Goal: Transaction & Acquisition: Book appointment/travel/reservation

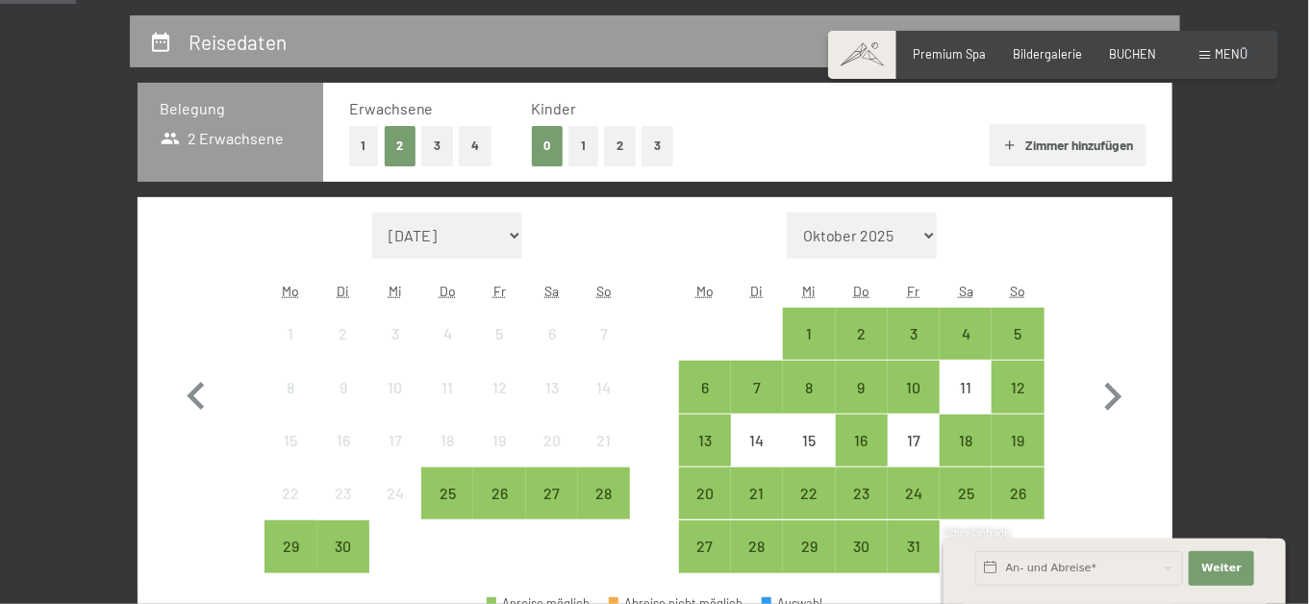
scroll to position [385, 0]
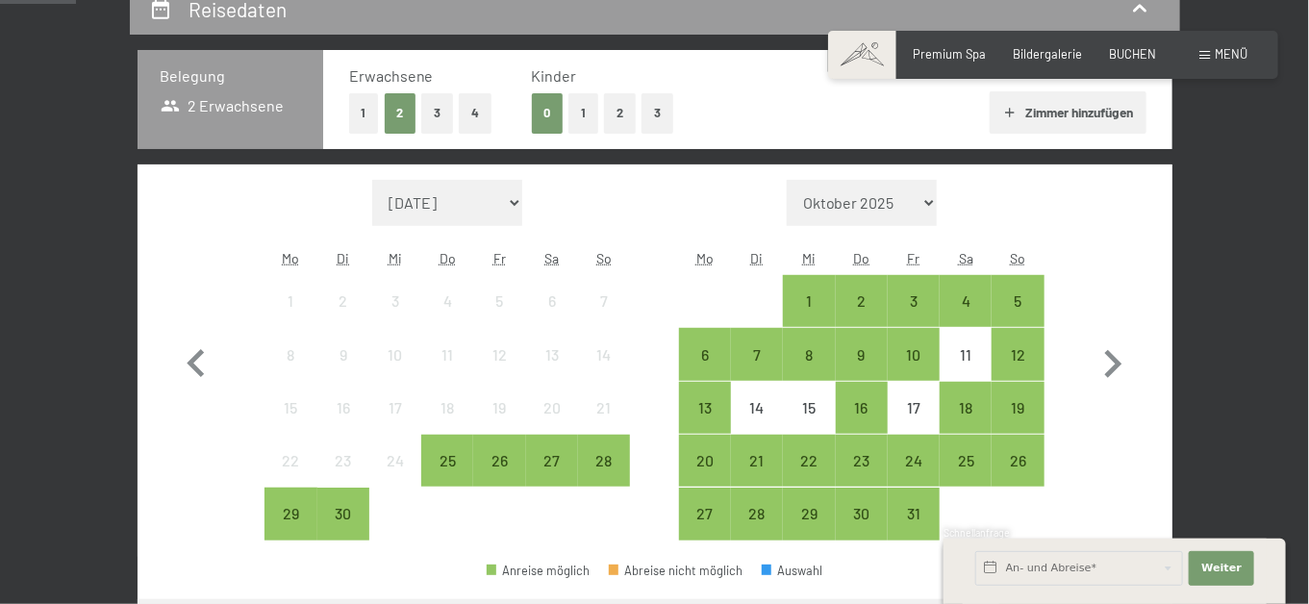
click at [1068, 134] on button "Zimmer hinzufügen" at bounding box center [1068, 112] width 157 height 42
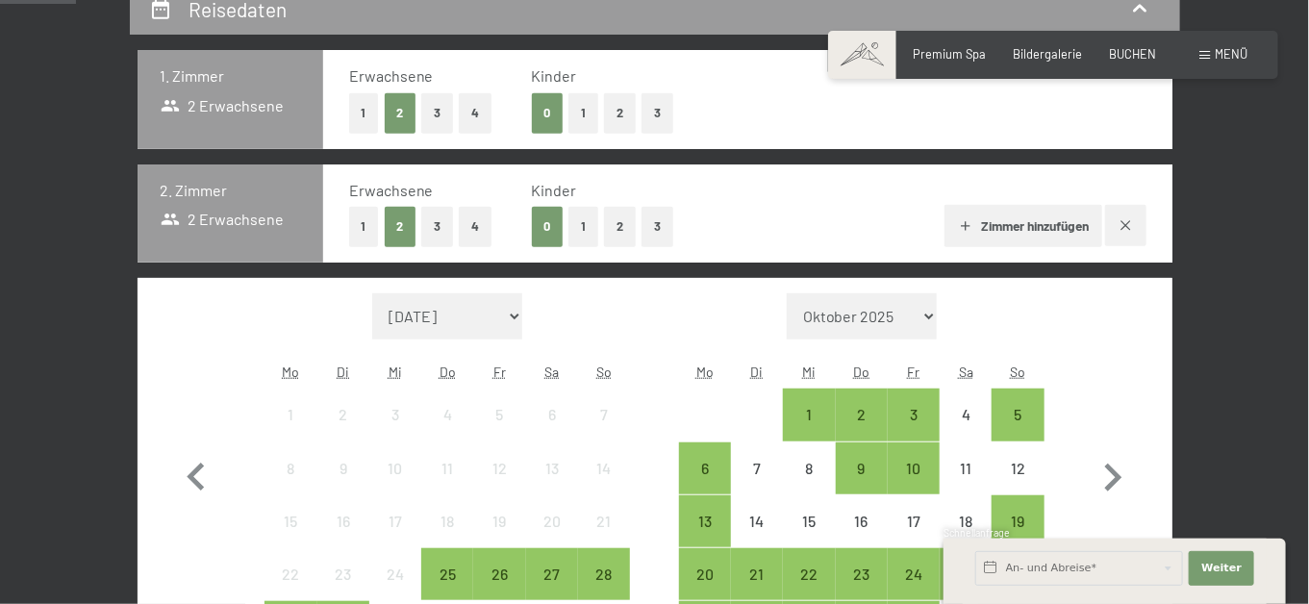
click at [604, 246] on button "2" at bounding box center [620, 226] width 32 height 39
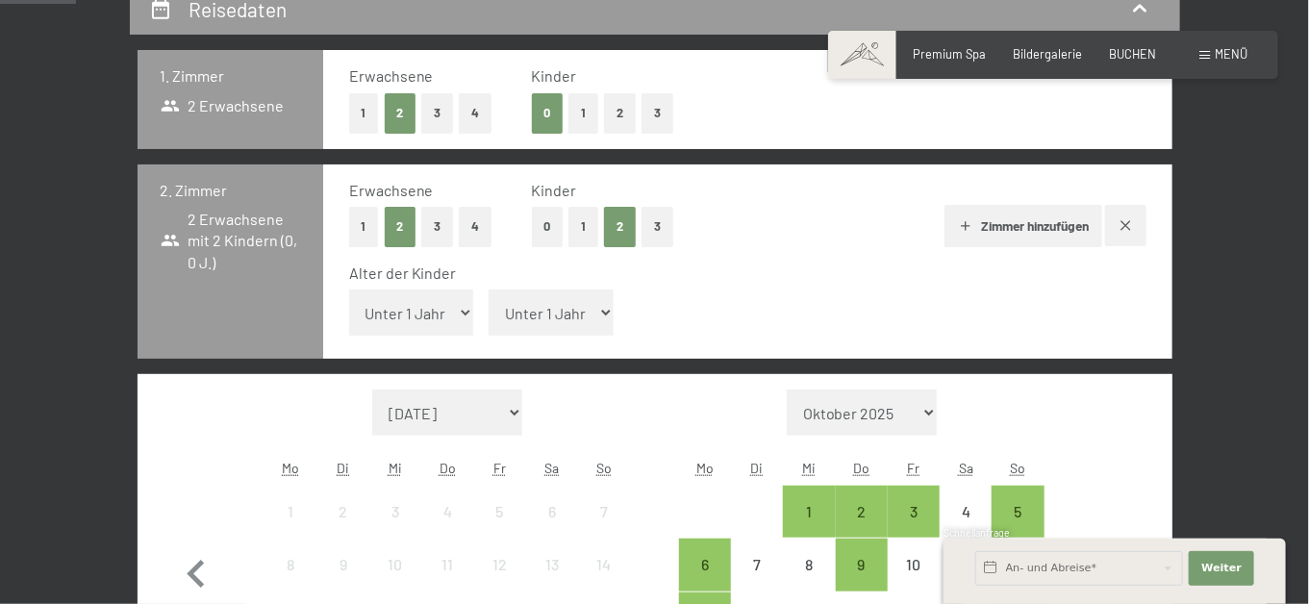
click at [422, 336] on select "Unter 1 Jahr 1 Jahr 2 Jahre 3 Jahre 4 Jahre 5 Jahre 6 Jahre 7 Jahre 8 Jahre 9 J…" at bounding box center [411, 313] width 125 height 46
select select "17"
click at [349, 326] on select "Unter 1 Jahr 1 Jahr 2 Jahre 3 Jahre 4 Jahre 5 Jahre 6 Jahre 7 Jahre 8 Jahre 9 J…" at bounding box center [411, 313] width 125 height 46
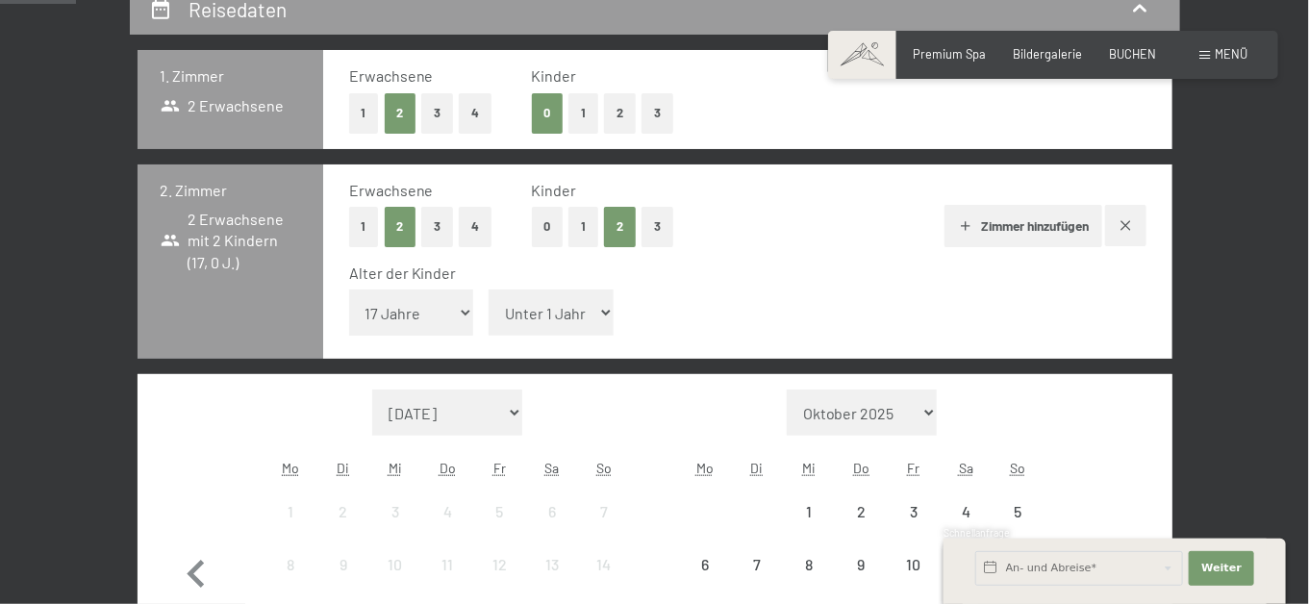
click at [545, 355] on span "Einwilligung Marketing*" at bounding box center [547, 356] width 159 height 19
click at [459, 355] on input "Einwilligung Marketing*" at bounding box center [449, 356] width 19 height 19
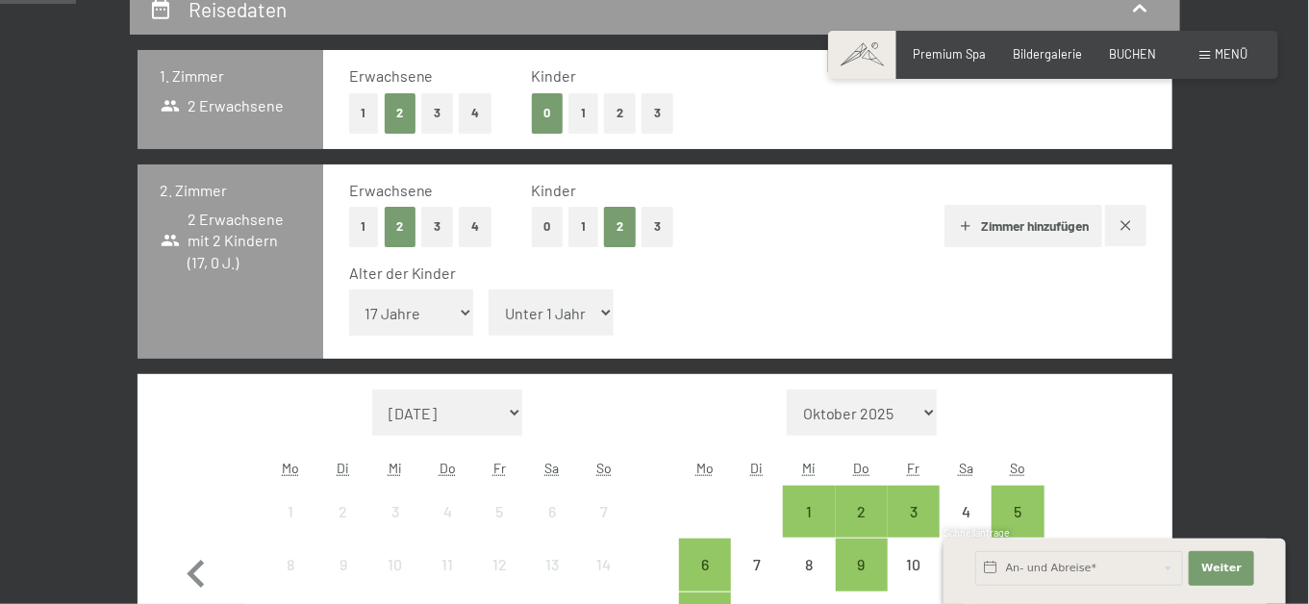
click at [567, 347] on span "Einwilligung Marketing*" at bounding box center [547, 356] width 159 height 19
click at [459, 347] on input "Einwilligung Marketing*" at bounding box center [449, 356] width 19 height 19
click at [571, 349] on span "Einwilligung Marketing*" at bounding box center [547, 356] width 159 height 19
click at [459, 349] on input "Einwilligung Marketing*" at bounding box center [449, 356] width 19 height 19
click at [571, 347] on span "Einwilligung Marketing*" at bounding box center [547, 356] width 159 height 19
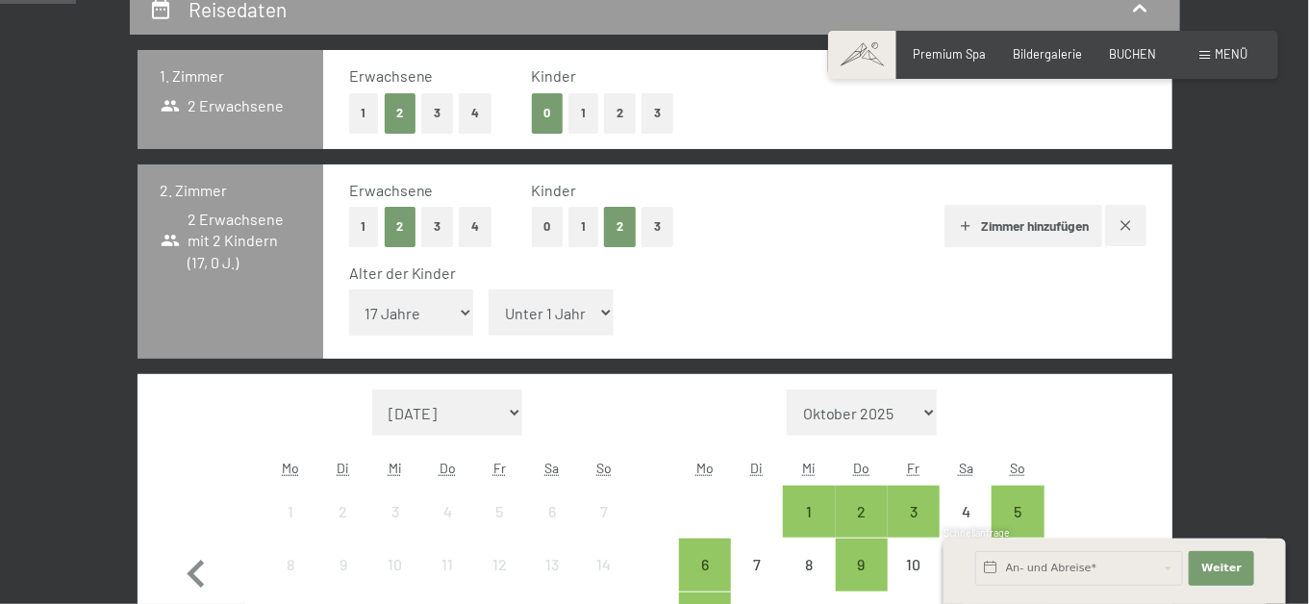
click at [459, 347] on input "Einwilligung Marketing*" at bounding box center [449, 356] width 19 height 19
click at [589, 297] on div "Erwachsene 1 2 3 4 Kinder 0 1 2 3 Zimmer hinzufügen Alter der Kinder Unter 1 Ja…" at bounding box center [747, 261] width 848 height 195
click at [563, 347] on span "Einwilligung Marketing*" at bounding box center [547, 356] width 159 height 19
click at [459, 347] on input "Einwilligung Marketing*" at bounding box center [449, 356] width 19 height 19
checkbox input "false"
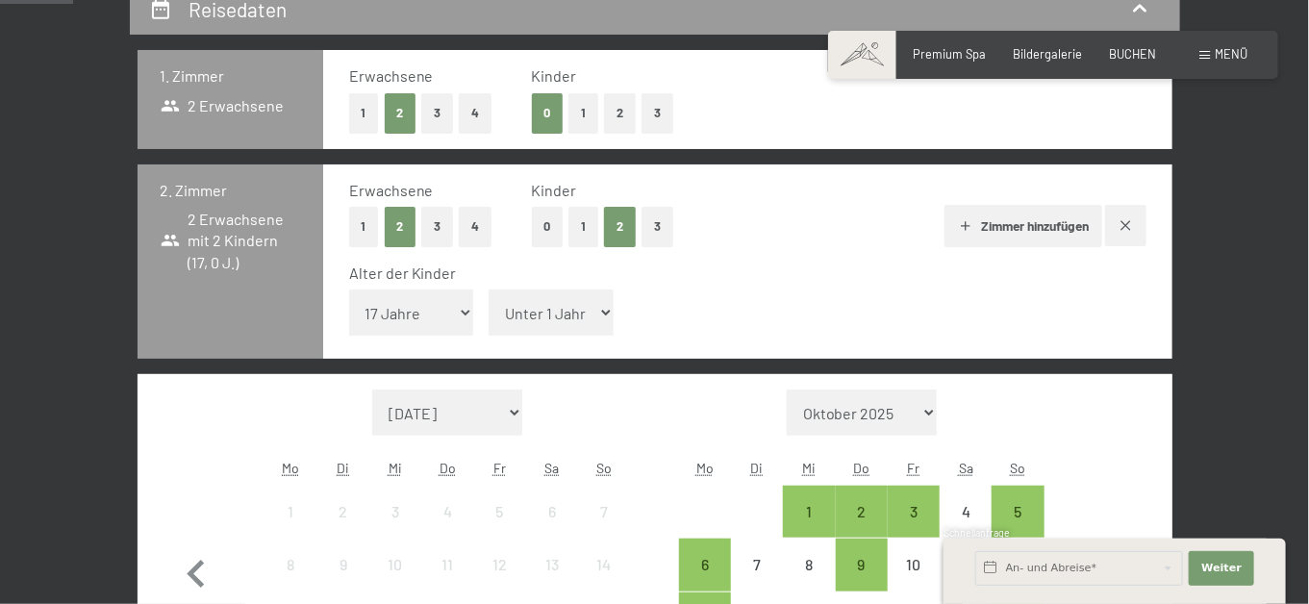
click at [349, 246] on button "1" at bounding box center [364, 226] width 30 height 39
click at [349, 133] on button "1" at bounding box center [364, 112] width 30 height 39
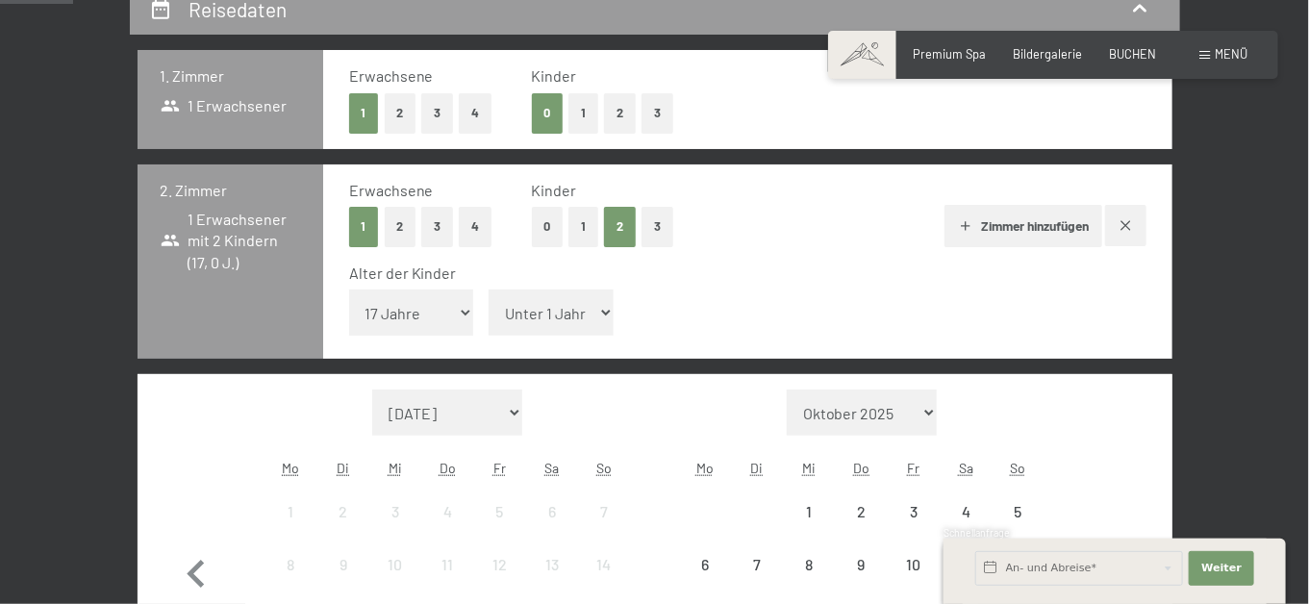
click at [568, 133] on button "1" at bounding box center [583, 112] width 30 height 39
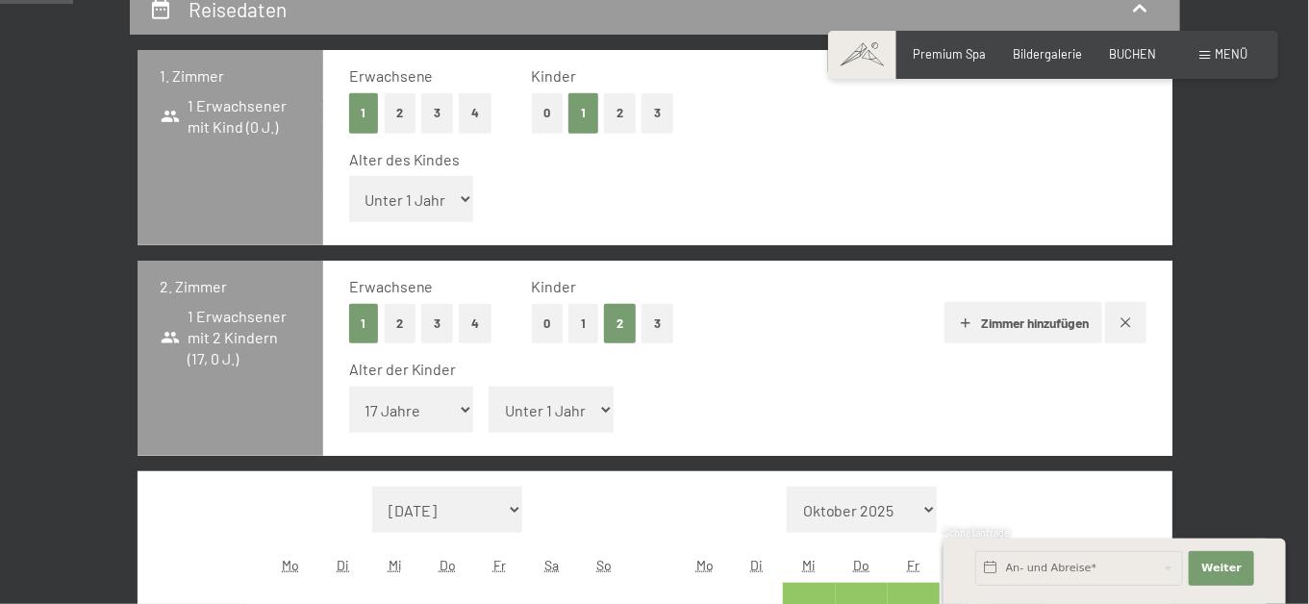
click at [429, 222] on select "Unter 1 Jahr 1 Jahr 2 Jahre 3 Jahre 4 Jahre 5 Jahre 6 Jahre 7 Jahre 8 Jahre 9 J…" at bounding box center [411, 199] width 125 height 46
select select "14"
click at [349, 213] on select "Unter 1 Jahr 1 Jahr 2 Jahre 3 Jahre 4 Jahre 5 Jahre 6 Jahre 7 Jahre 8 Jahre 9 J…" at bounding box center [411, 199] width 125 height 46
click at [568, 343] on button "1" at bounding box center [583, 323] width 30 height 39
click at [423, 433] on select "Unter 1 Jahr 1 Jahr 2 Jahre 3 Jahre 4 Jahre 5 Jahre 6 Jahre 7 Jahre 8 Jahre 9 J…" at bounding box center [411, 410] width 125 height 46
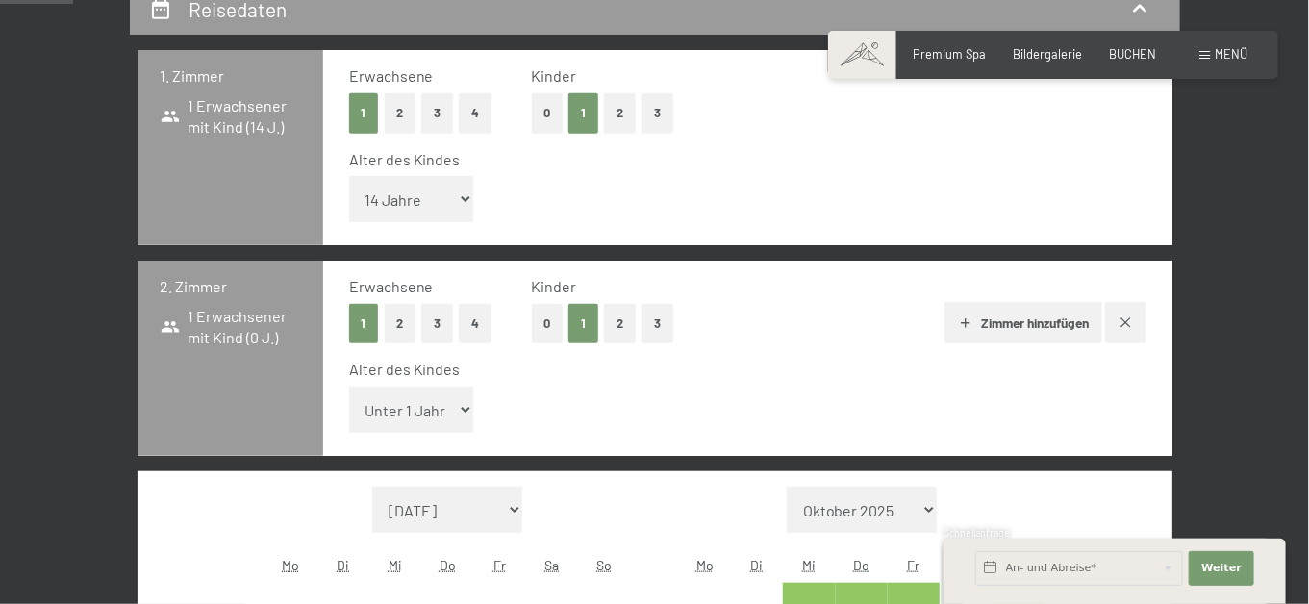
select select "17"
click at [349, 423] on select "Unter 1 Jahr 1 Jahr 2 Jahre 3 Jahre 4 Jahre 5 Jahre 6 Jahre 7 Jahre 8 Jahre 9 J…" at bounding box center [411, 410] width 125 height 46
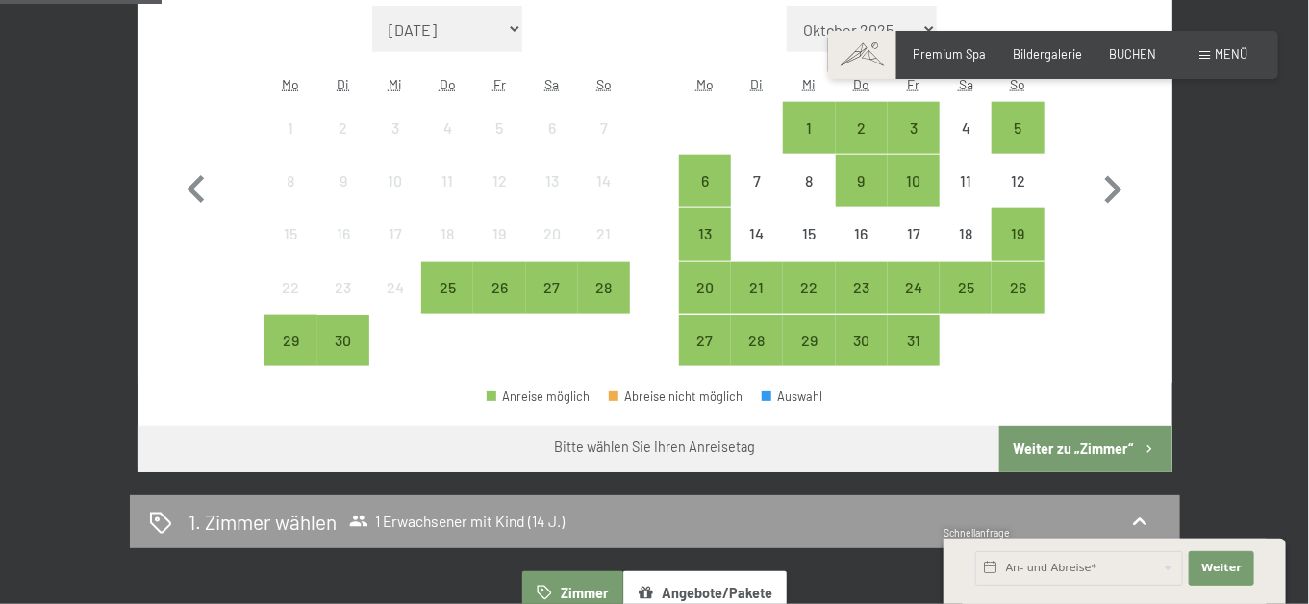
scroll to position [769, 0]
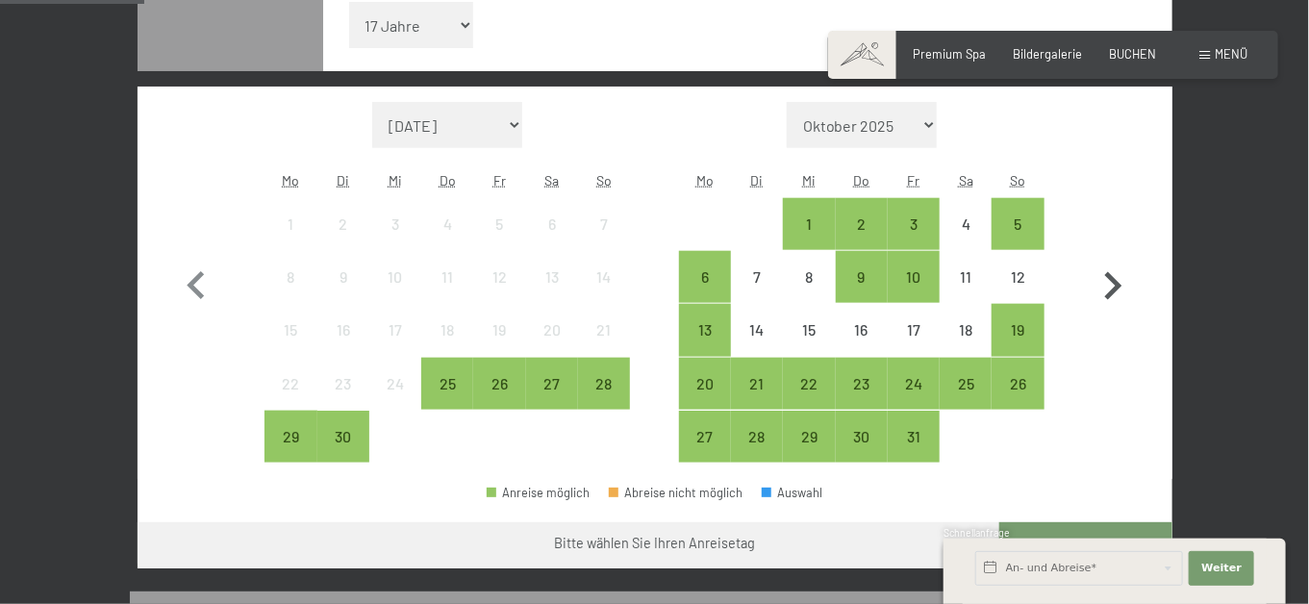
click at [1141, 315] on icon "button" at bounding box center [1113, 287] width 56 height 56
select select "[DATE]"
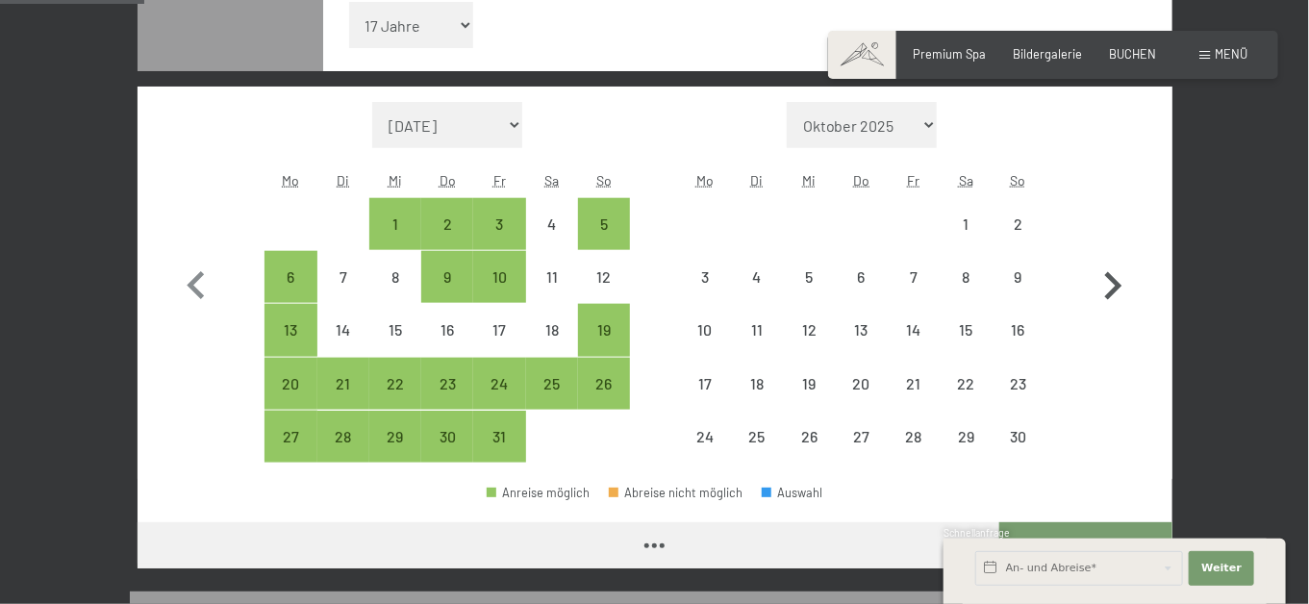
select select "[DATE]"
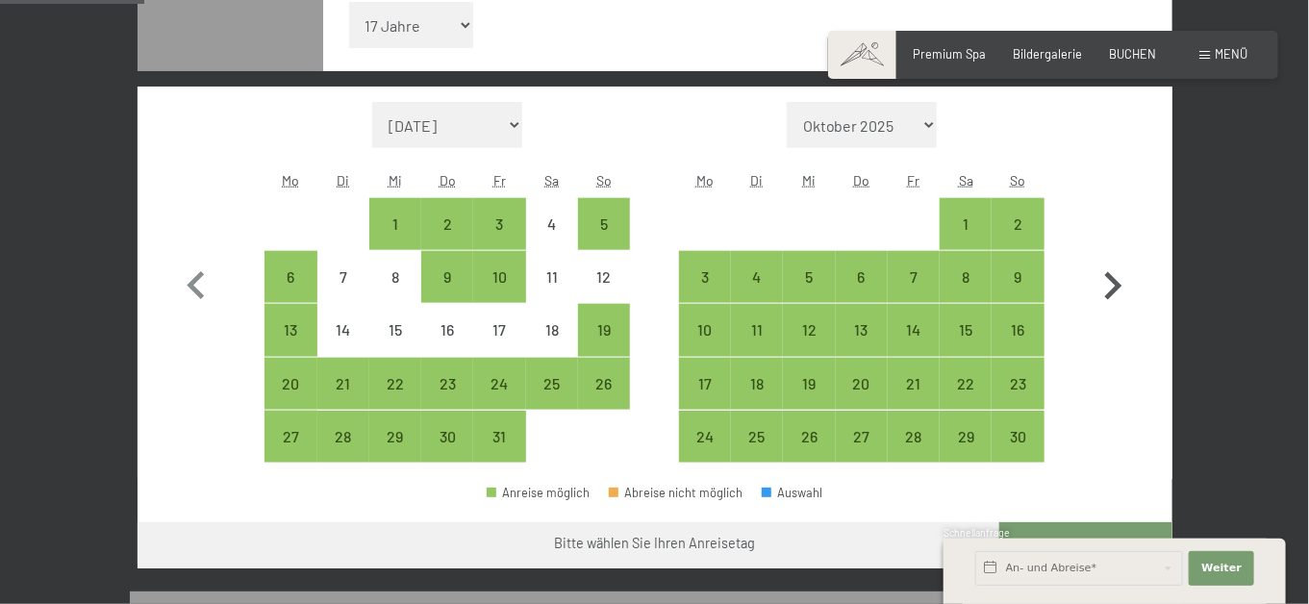
click at [1141, 315] on icon "button" at bounding box center [1113, 287] width 56 height 56
select select "[DATE]"
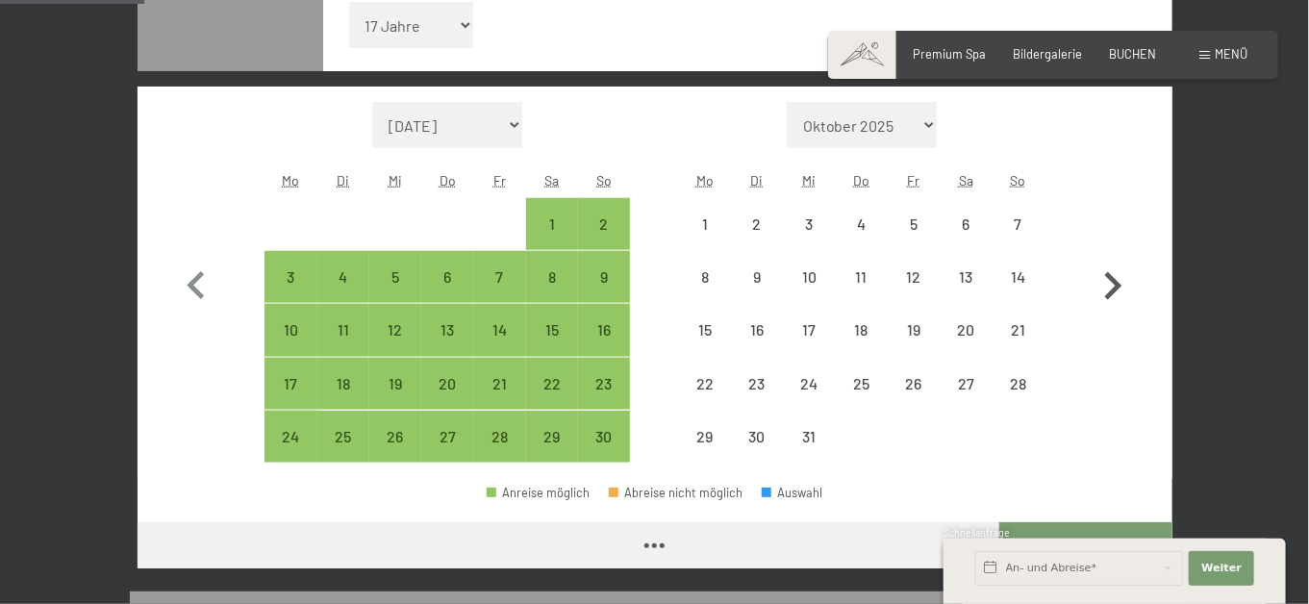
select select "[DATE]"
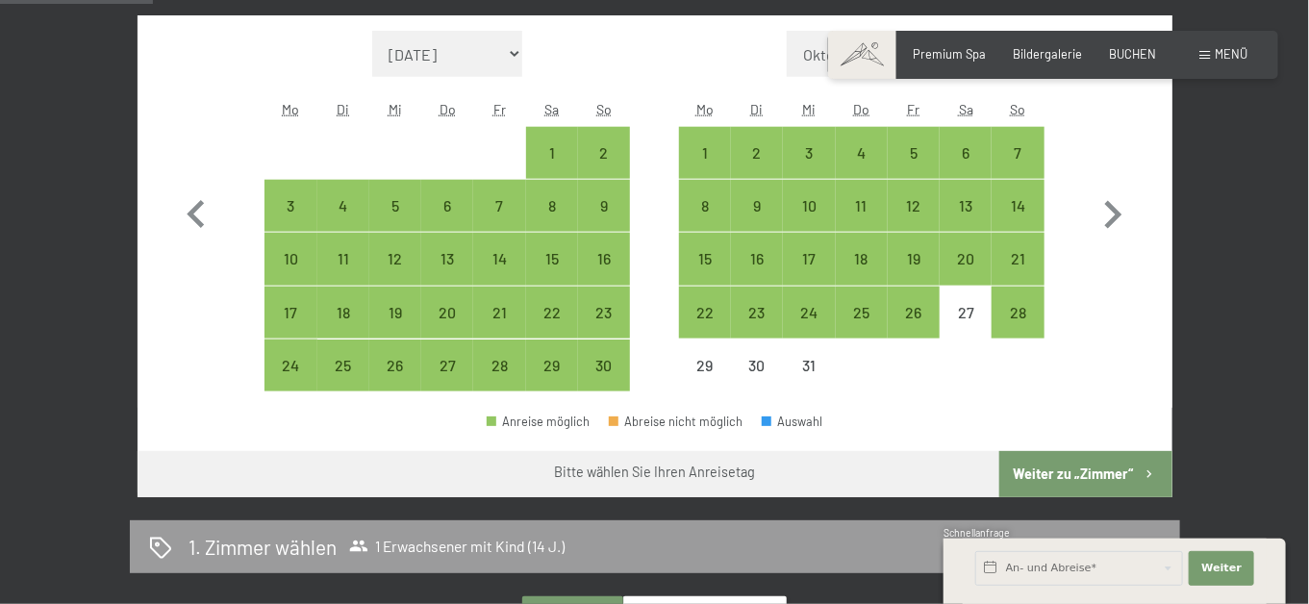
scroll to position [866, 0]
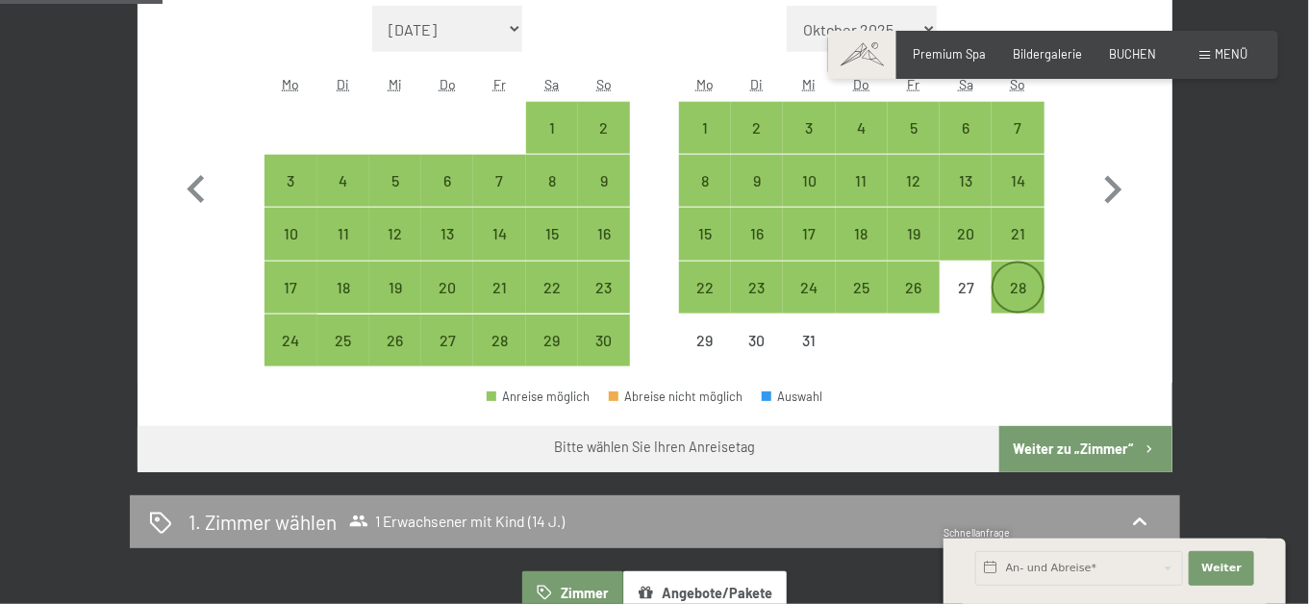
click at [1025, 328] on div "28" at bounding box center [1018, 304] width 48 height 48
select select "[DATE]"
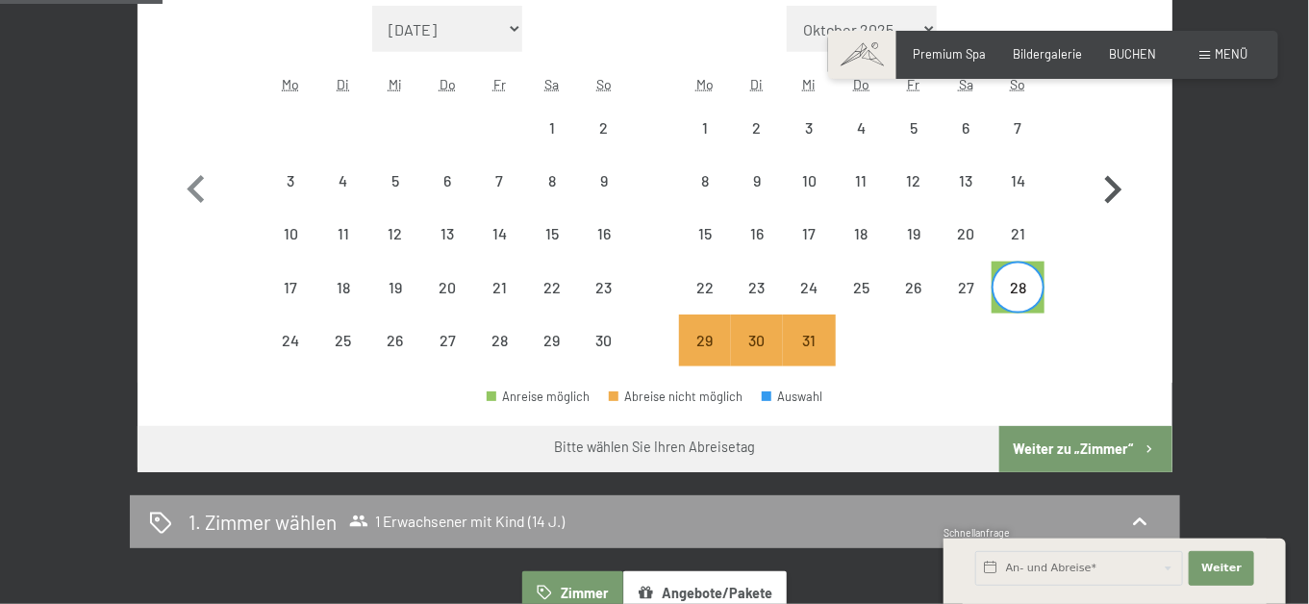
click at [1141, 218] on icon "button" at bounding box center [1113, 191] width 56 height 56
select select "[DATE]"
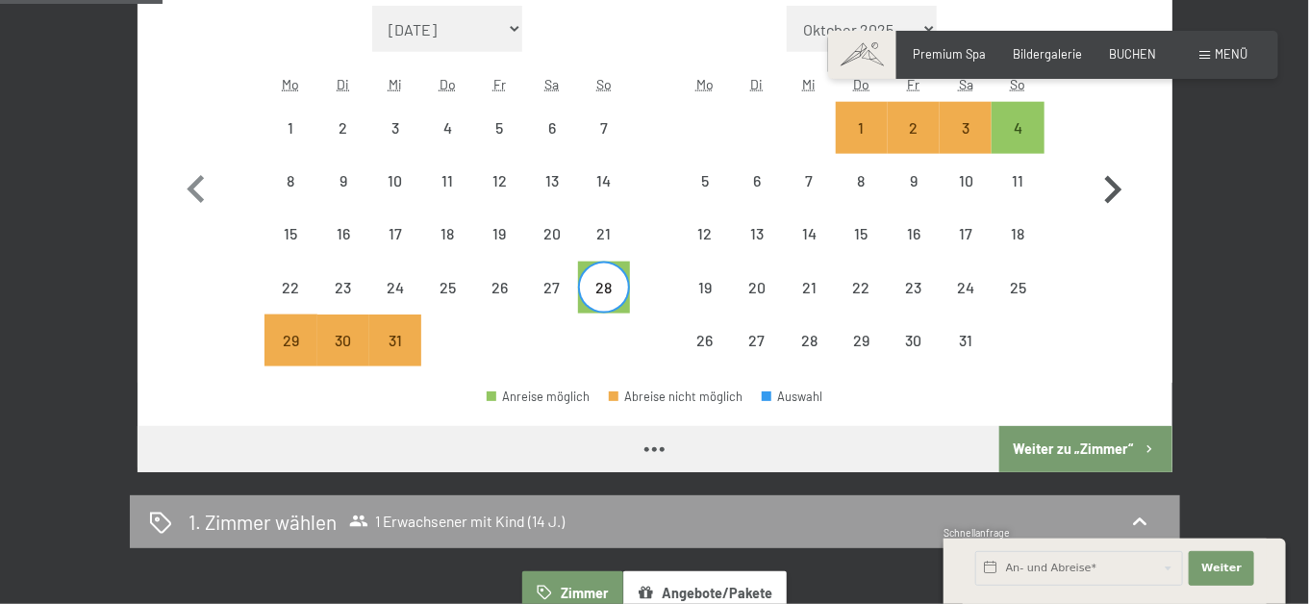
select select "[DATE]"
click at [168, 218] on icon "button" at bounding box center [196, 191] width 56 height 56
select select "[DATE]"
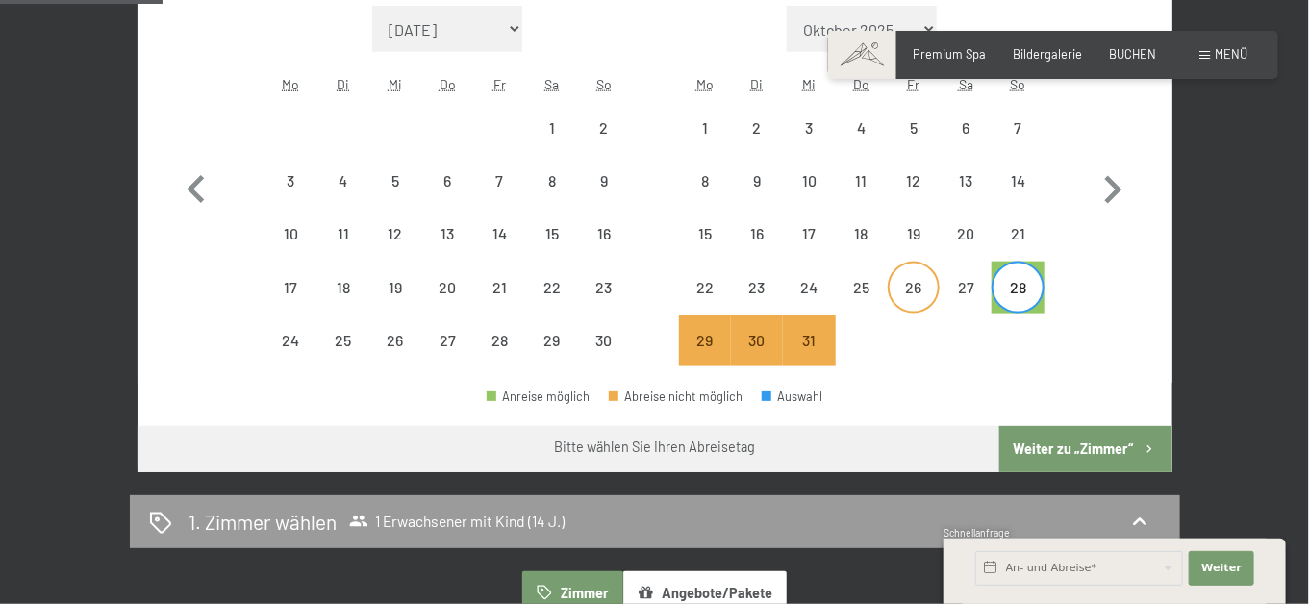
click at [920, 312] on div "26" at bounding box center [914, 288] width 48 height 48
select select "[DATE]"
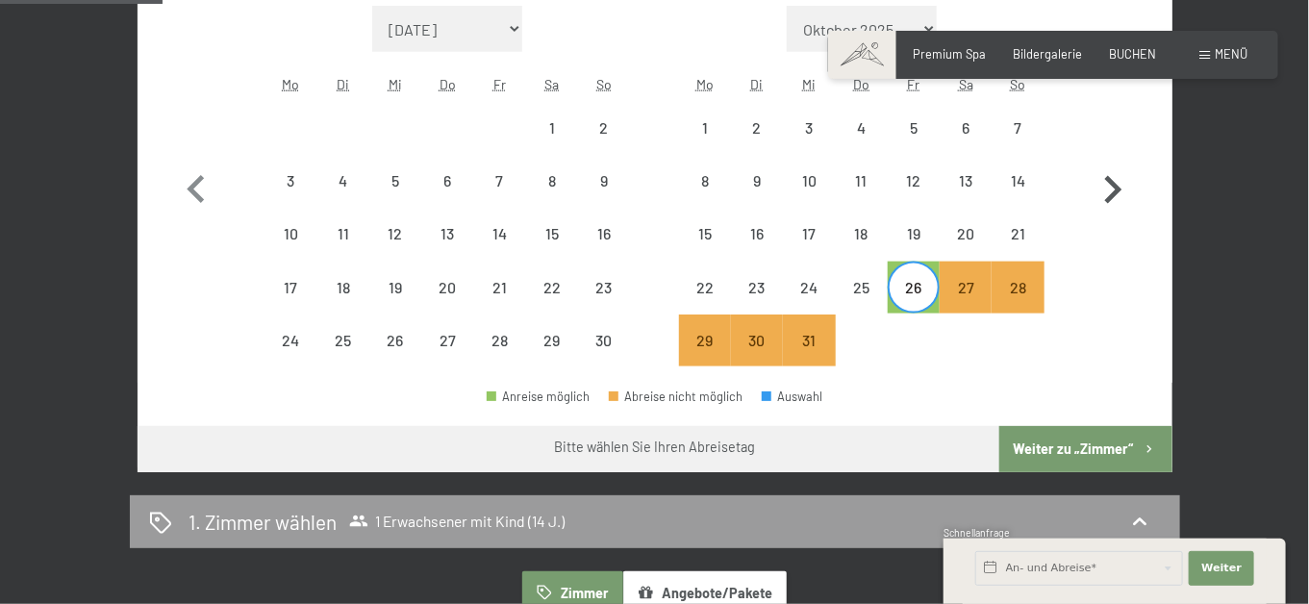
click at [1141, 218] on icon "button" at bounding box center [1113, 191] width 56 height 56
select select "[DATE]"
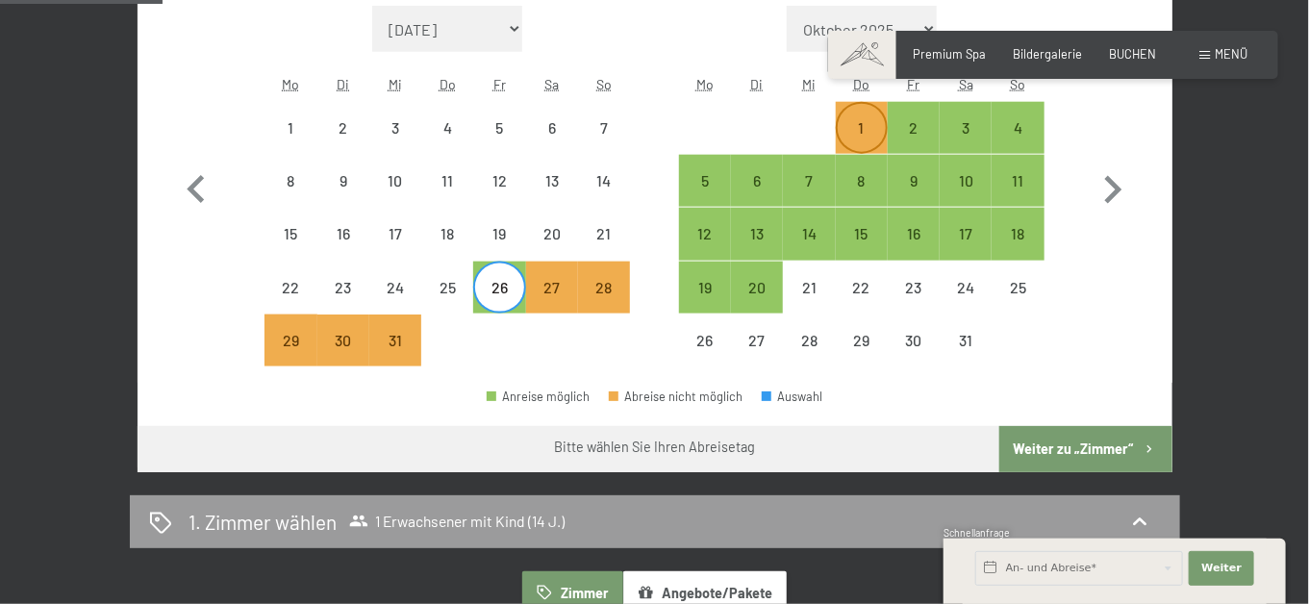
click at [867, 168] on div "1" at bounding box center [862, 144] width 48 height 48
select select "[DATE]"
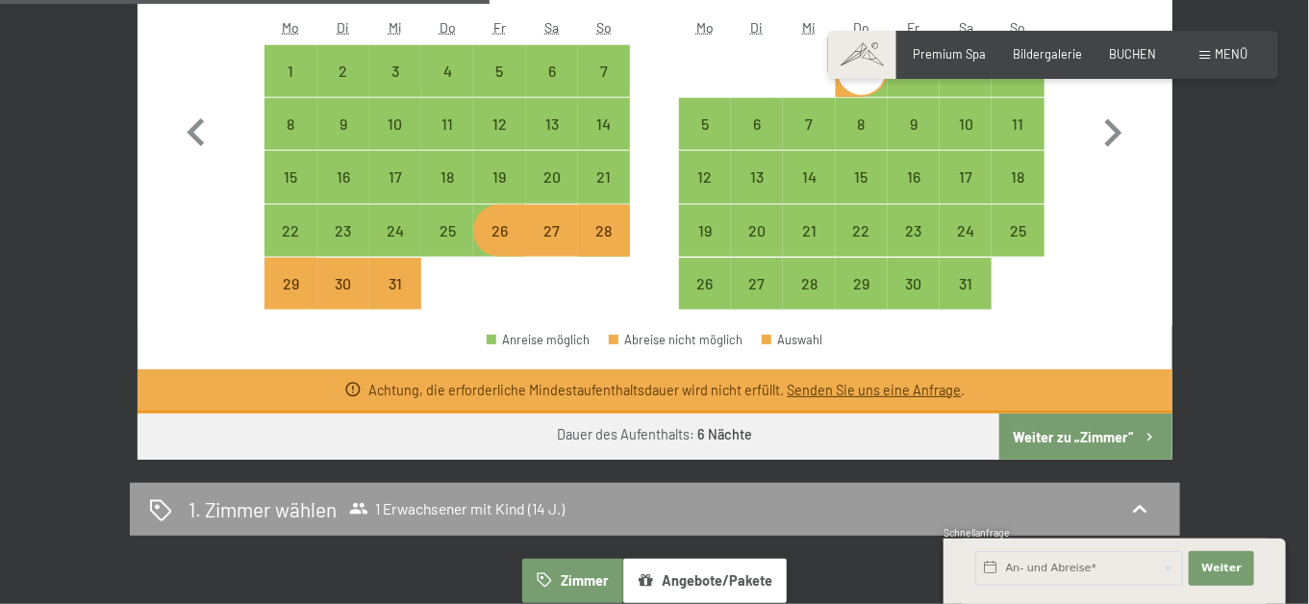
scroll to position [962, 0]
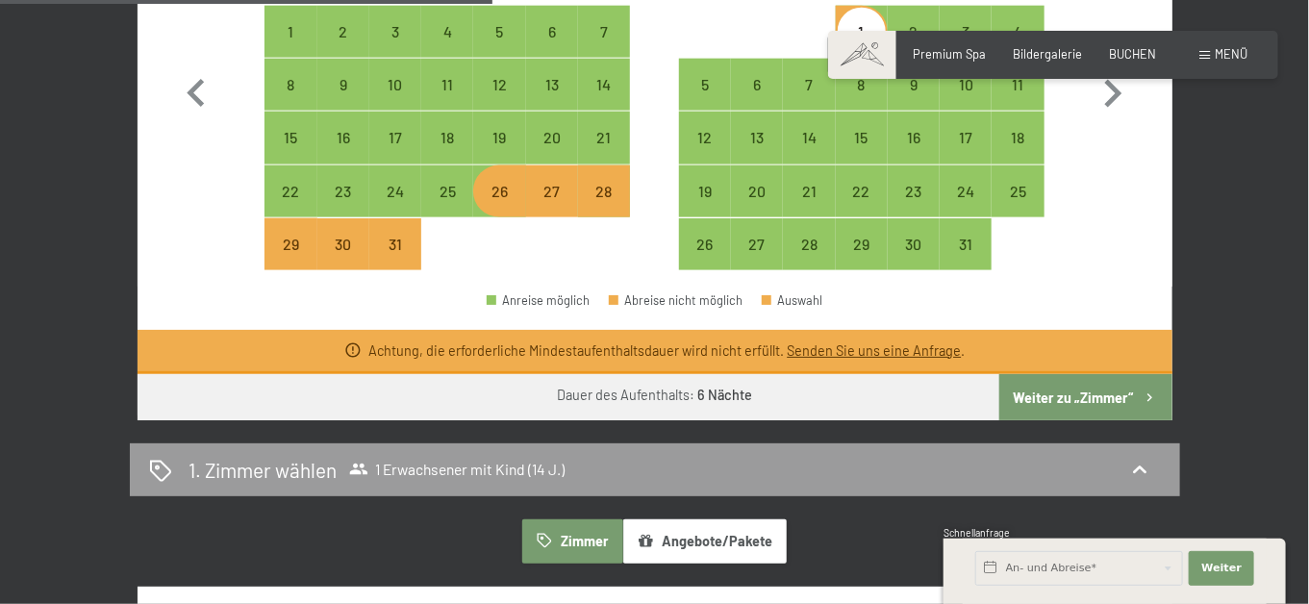
click at [1119, 420] on button "Weiter zu „Zimmer“" at bounding box center [1085, 397] width 172 height 46
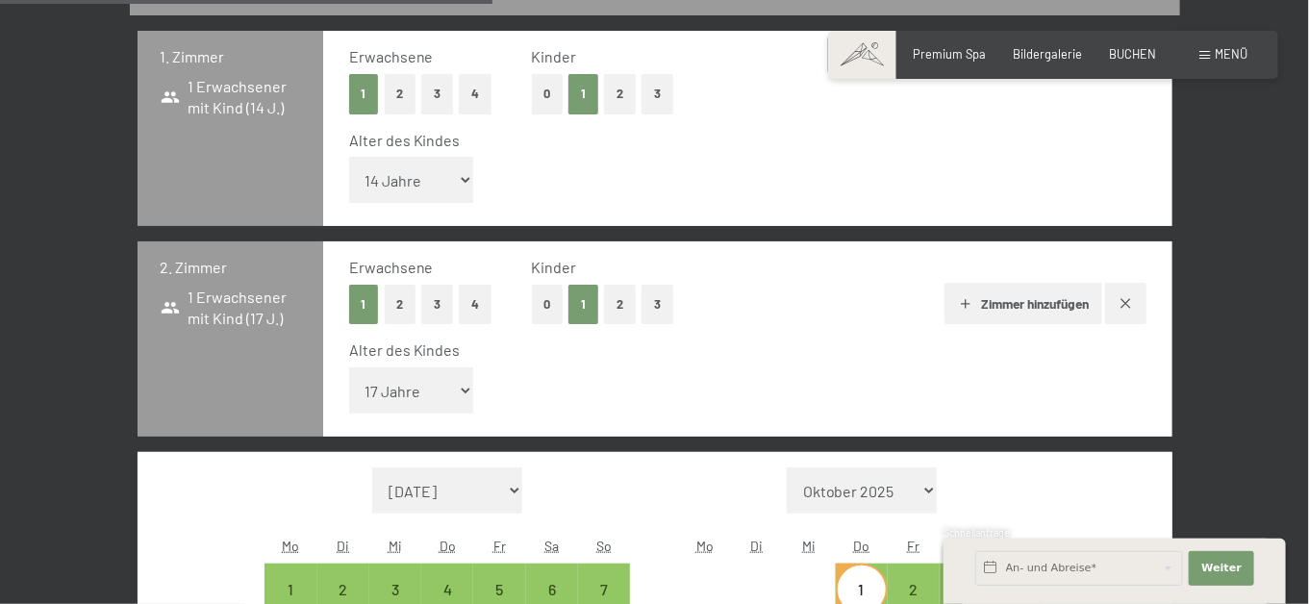
select select "[DATE]"
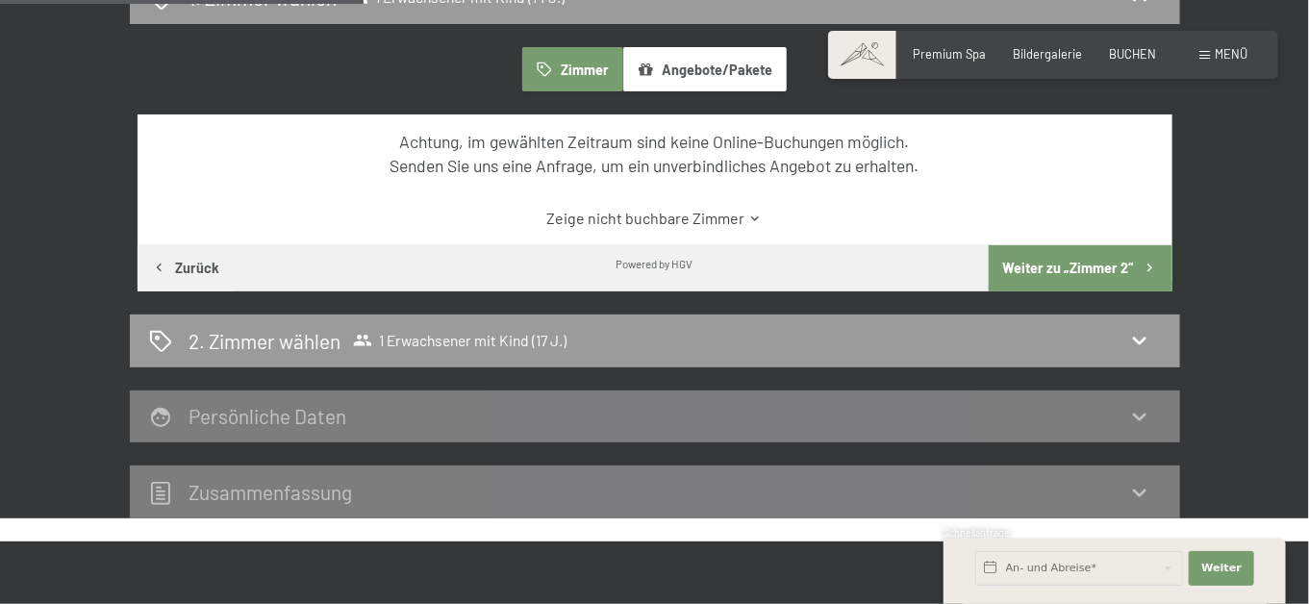
scroll to position [499, 0]
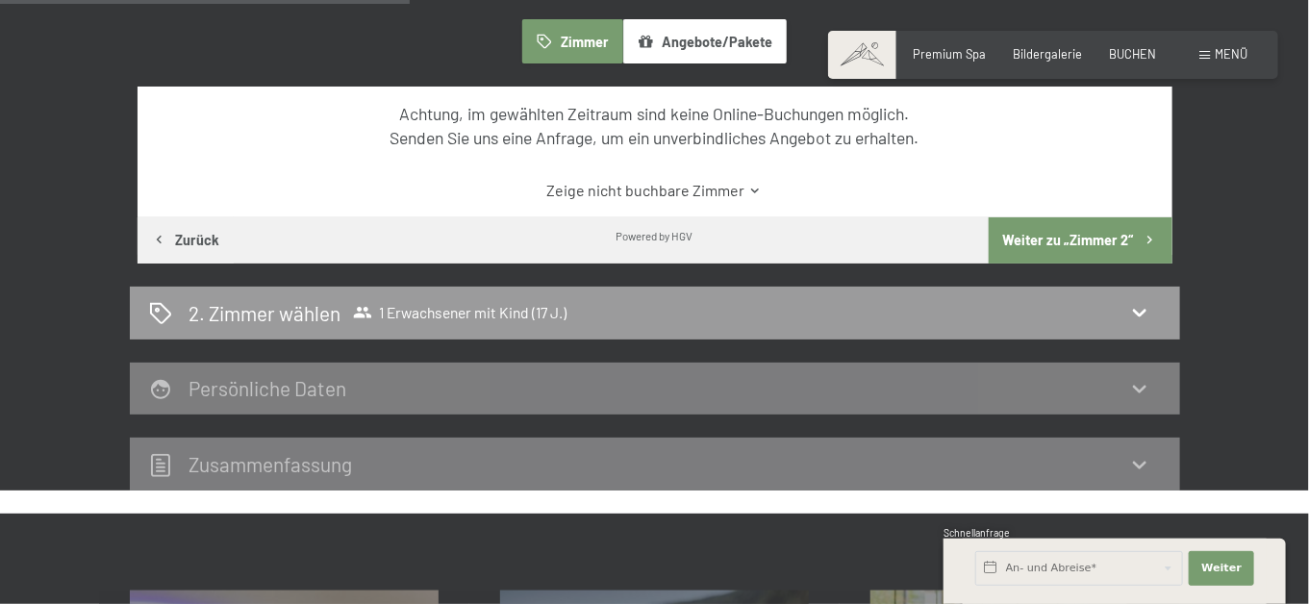
drag, startPoint x: 716, startPoint y: 343, endPoint x: 788, endPoint y: 326, distance: 74.2
click at [780, 329] on div "2. Zimmer wählen 1 Erwachsener mit Kind (17 J.)" at bounding box center [655, 313] width 1050 height 53
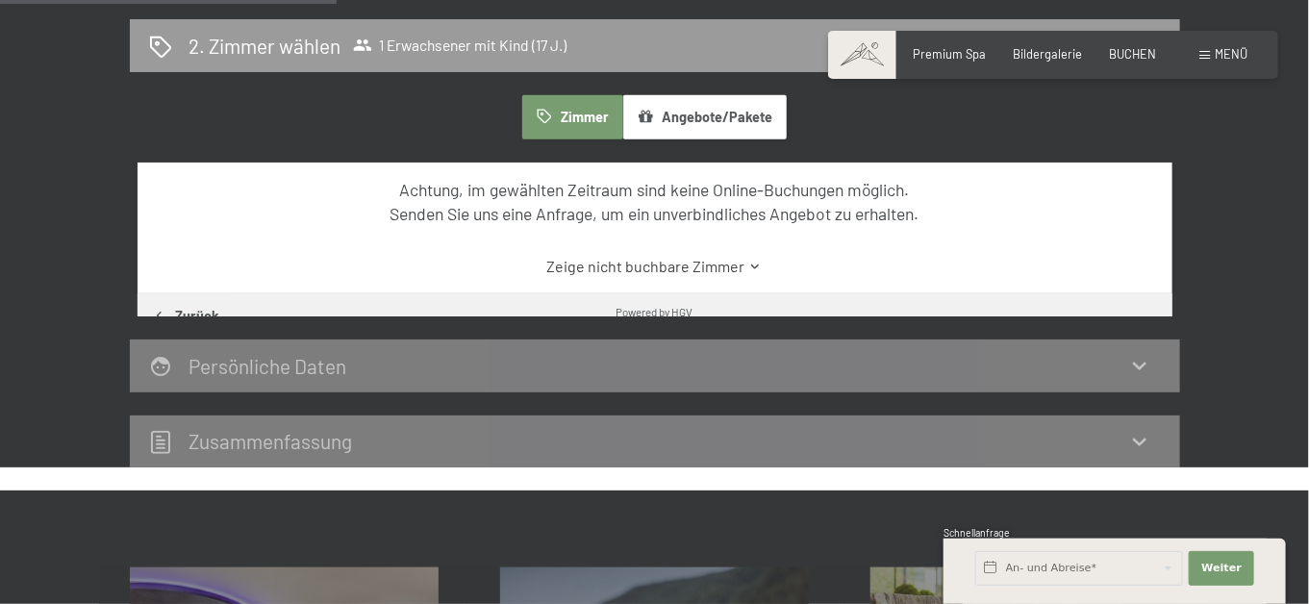
scroll to position [404, 0]
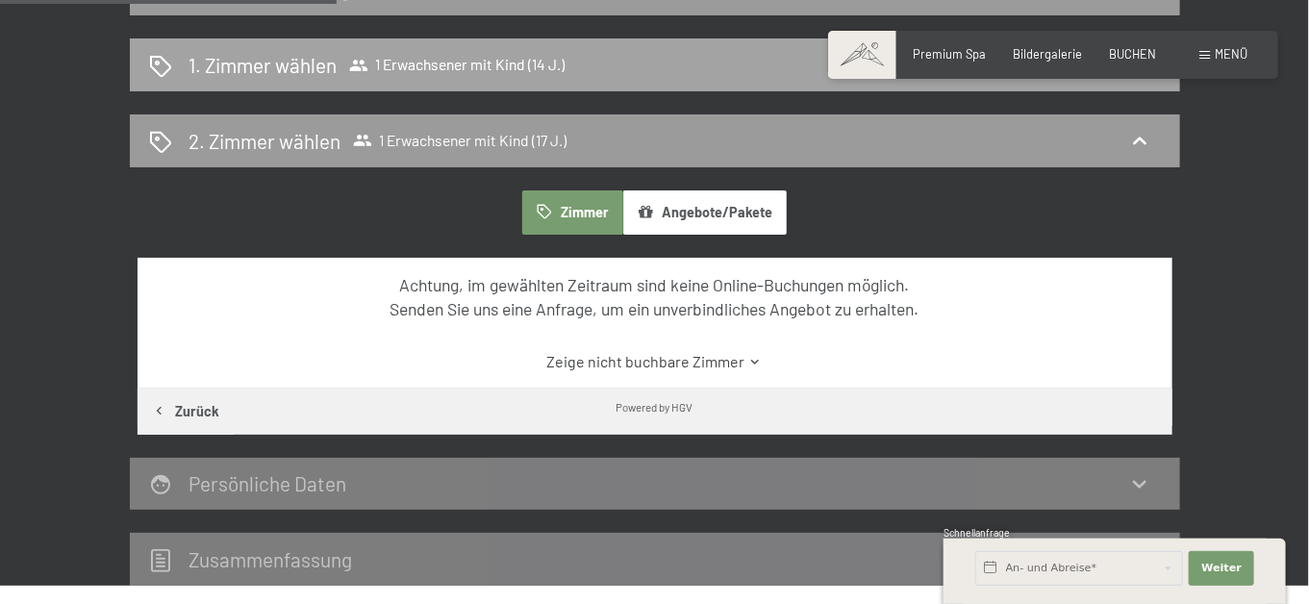
click at [523, 79] on div "1. Zimmer wählen 1 Erwachsener mit Kind (14 J.)" at bounding box center [655, 65] width 1012 height 28
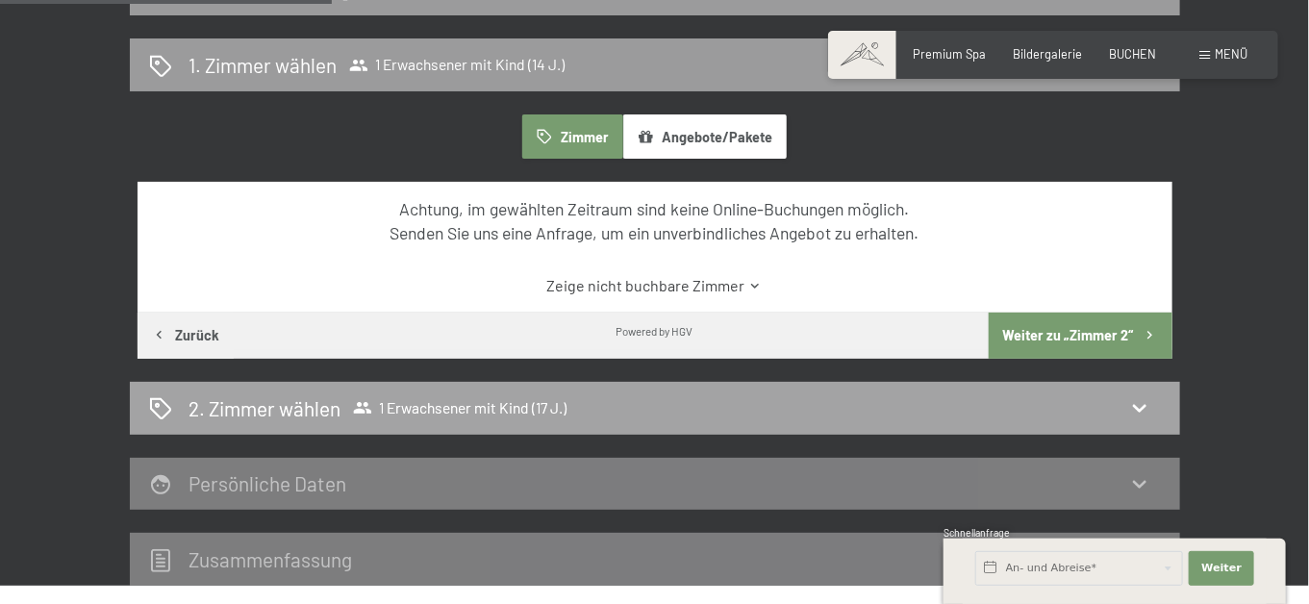
click at [626, 422] on div "2. Zimmer wählen 1 Erwachsener mit Kind (17 J.)" at bounding box center [655, 408] width 1012 height 28
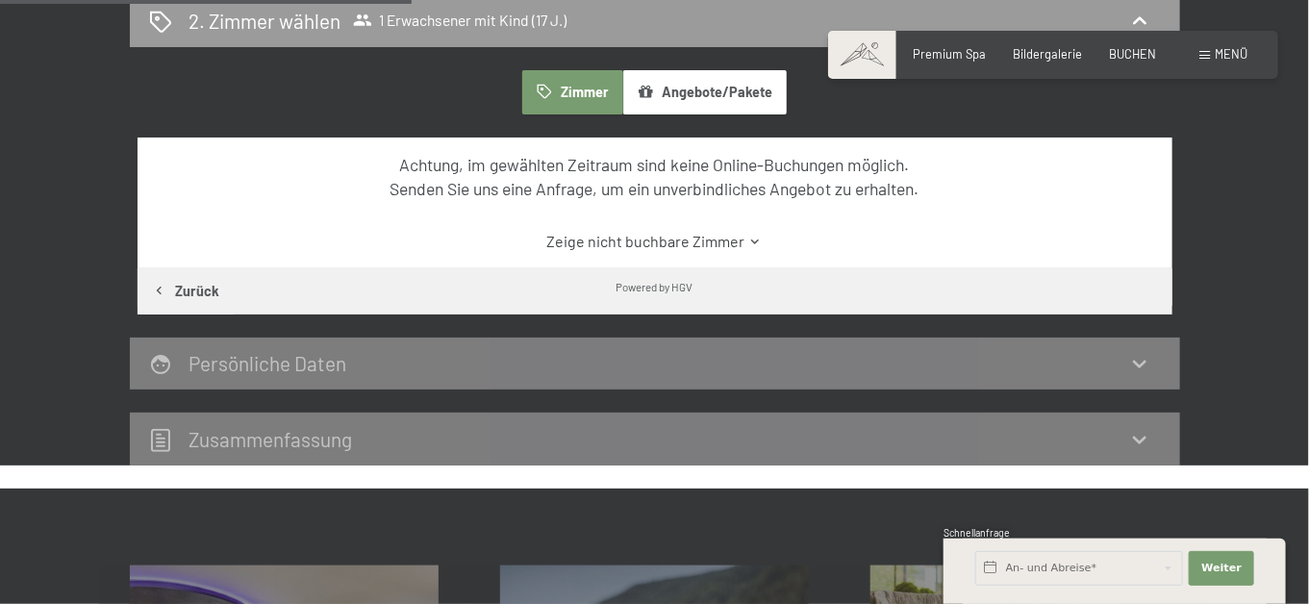
scroll to position [596, 0]
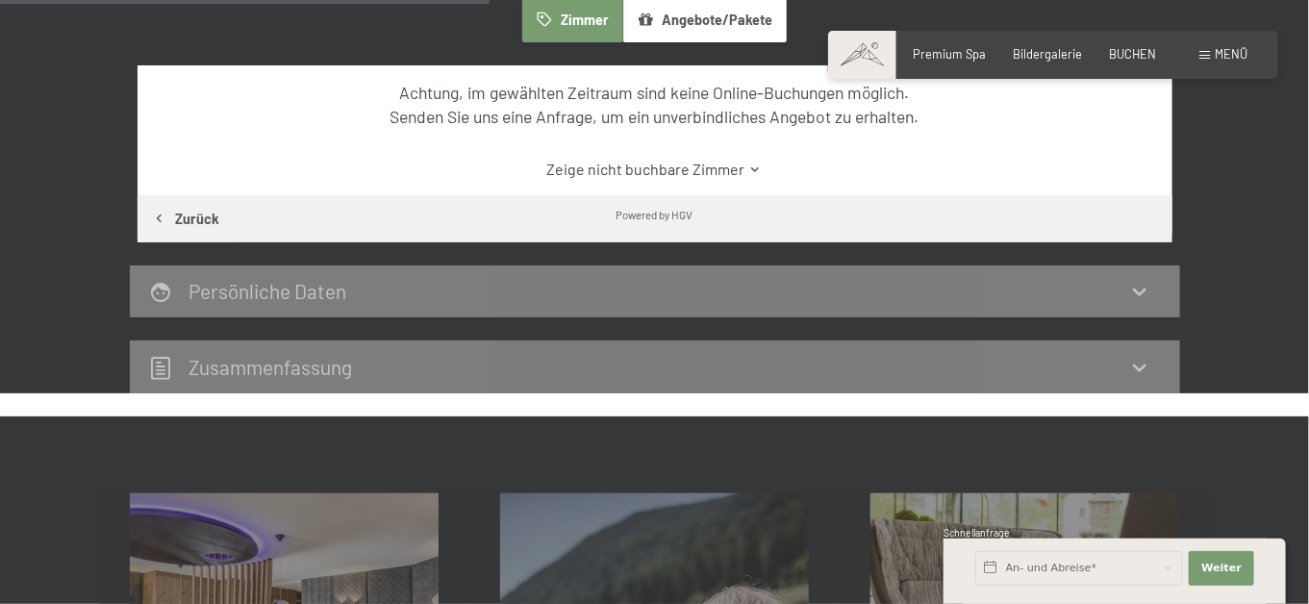
click at [739, 192] on div "Achtung, im gewählten Zeitraum sind keine Online-Buchungen möglich. Senden Sie …" at bounding box center [655, 130] width 1035 height 131
click at [734, 180] on link "Zeige nicht buchbare Zimmer" at bounding box center [654, 169] width 972 height 21
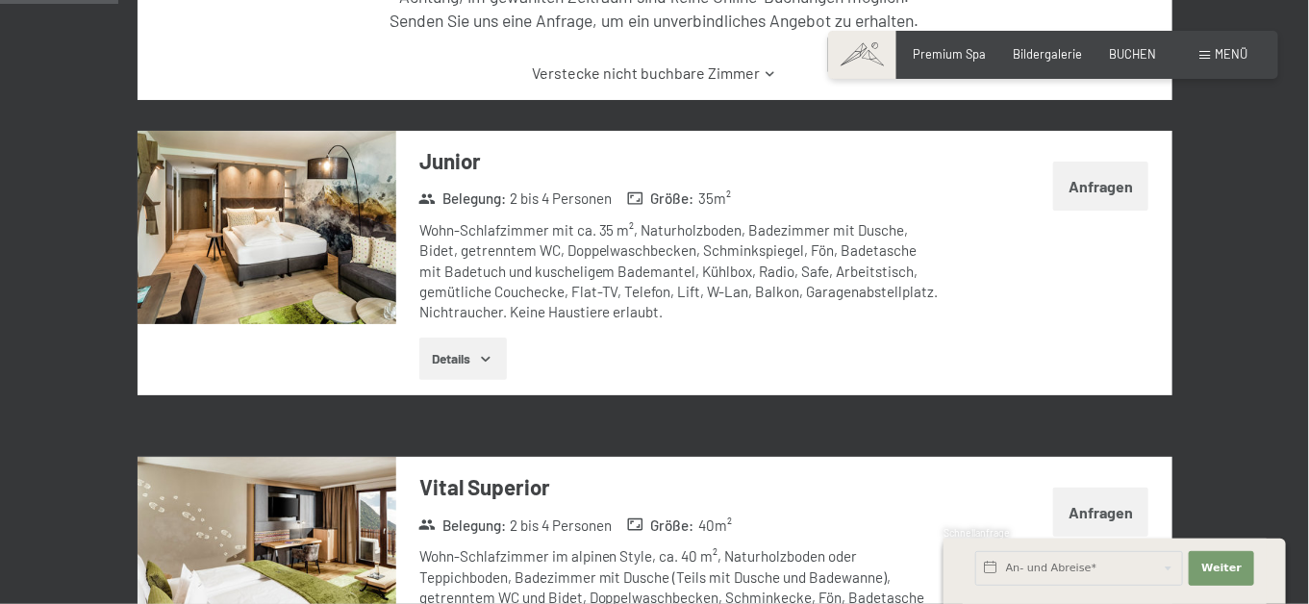
scroll to position [404, 0]
